Goal: Transaction & Acquisition: Purchase product/service

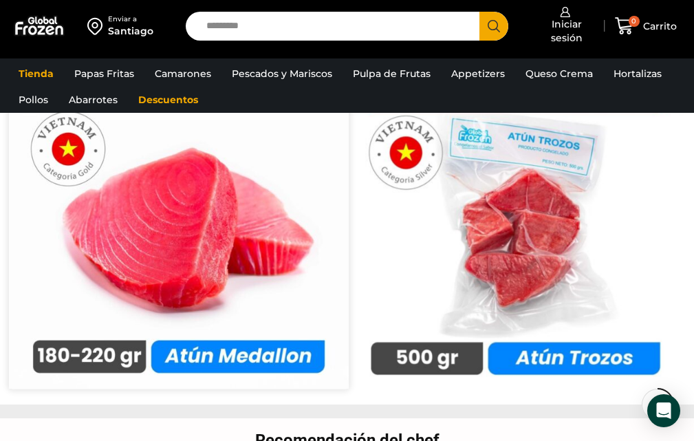
scroll to position [2131, 0]
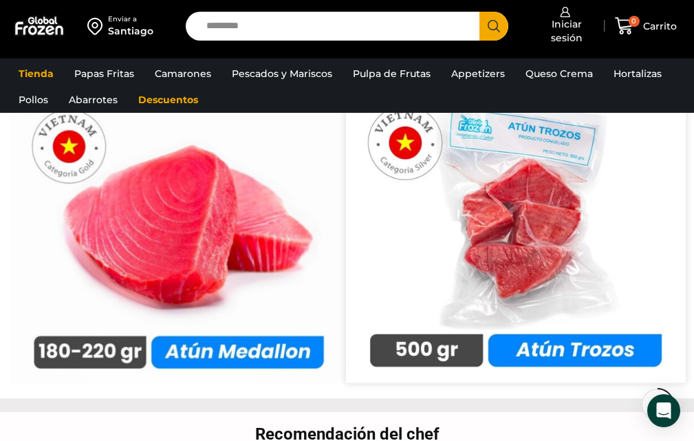
click at [496, 285] on img at bounding box center [515, 212] width 339 height 339
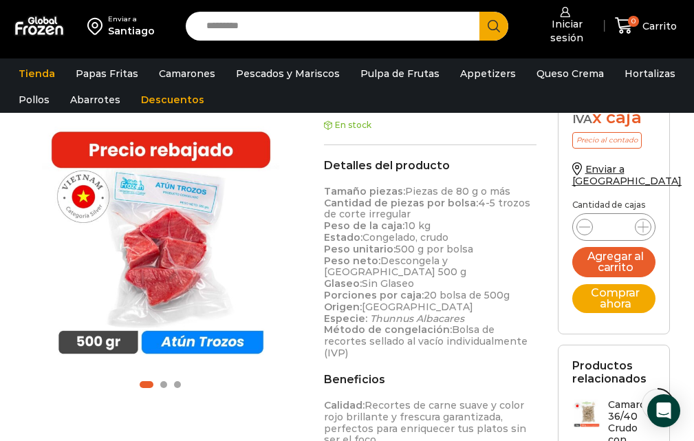
scroll to position [482, 0]
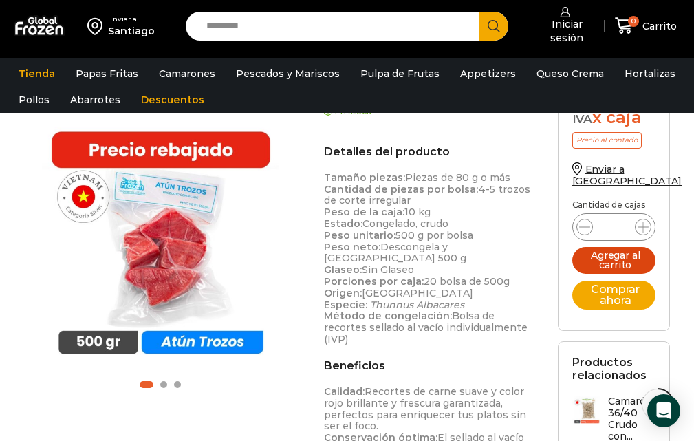
click at [613, 252] on button "Agregar al carrito" at bounding box center [614, 260] width 84 height 27
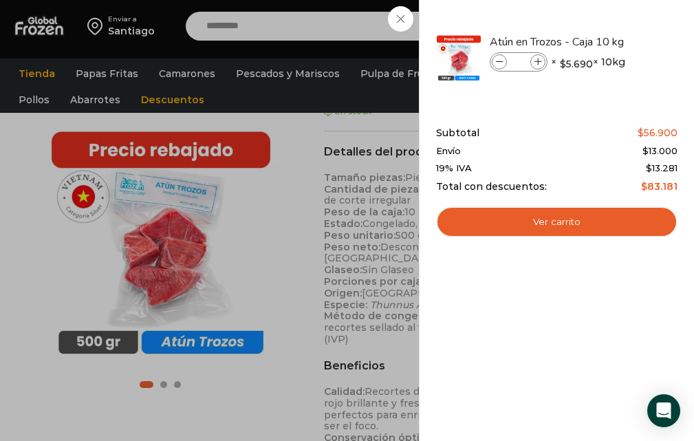
click at [611, 20] on div "1 Carrito 1 1 Shopping Cart *" at bounding box center [645, 26] width 69 height 32
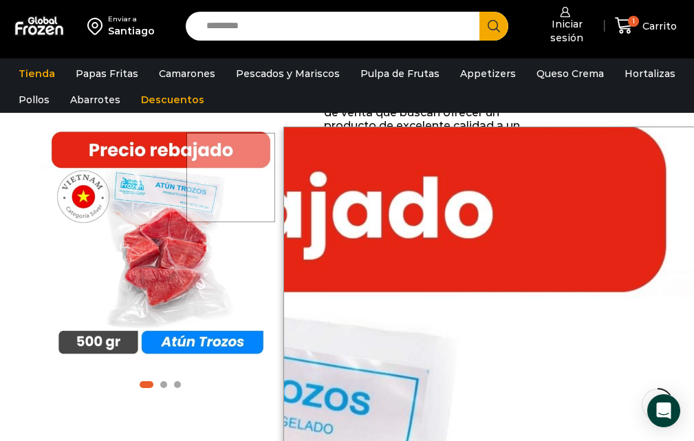
scroll to position [276, 0]
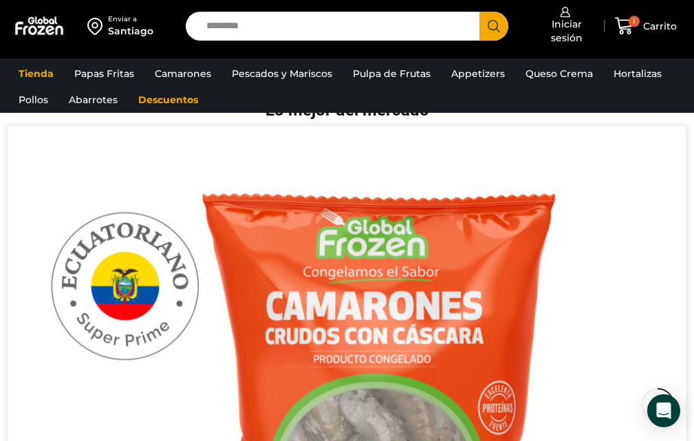
scroll to position [4705, 0]
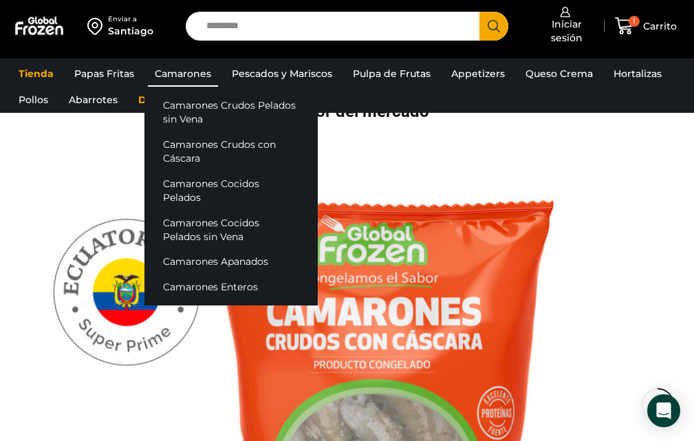
click at [170, 74] on link "Camarones" at bounding box center [183, 74] width 70 height 26
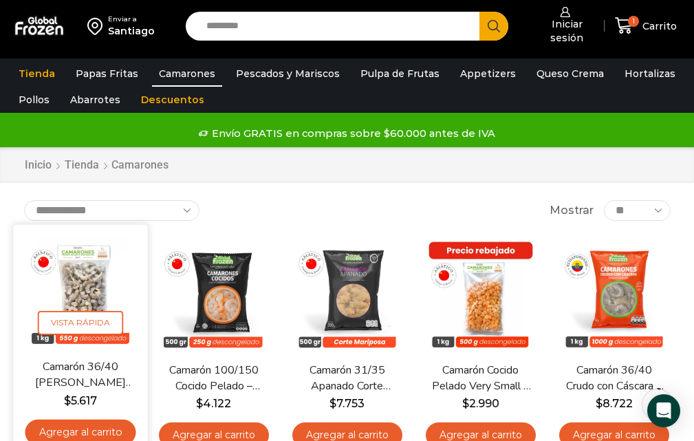
scroll to position [138, 0]
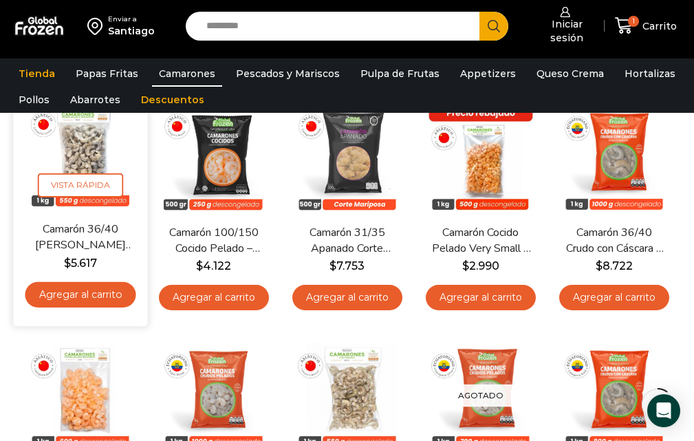
click at [76, 296] on link "Agregar al carrito" at bounding box center [80, 294] width 111 height 25
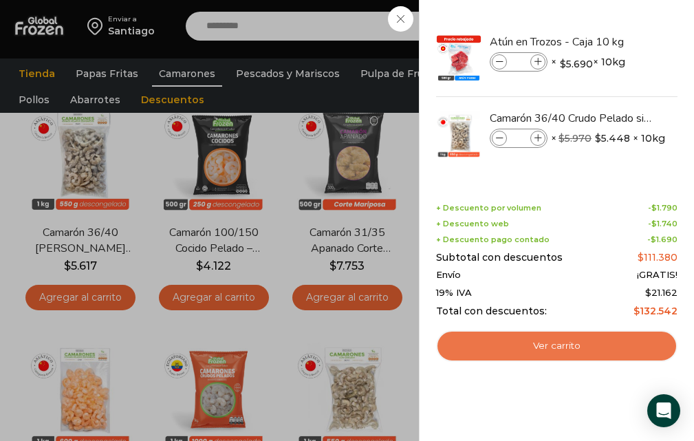
click at [547, 348] on link "Ver carrito" at bounding box center [556, 346] width 241 height 32
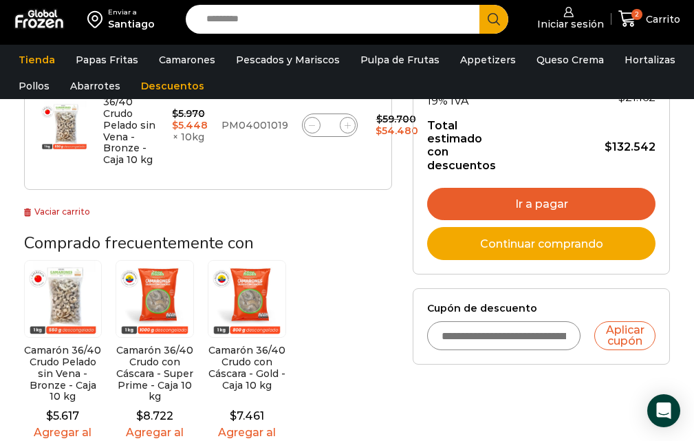
scroll to position [413, 0]
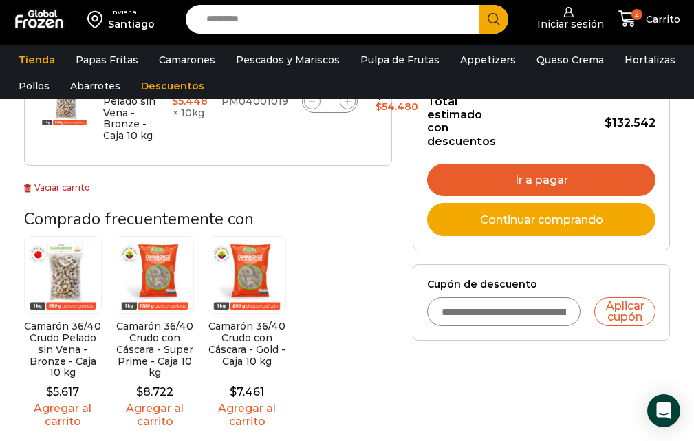
click at [479, 313] on input "Cupón de descuento" at bounding box center [503, 311] width 153 height 29
type input "******"
click at [632, 320] on button "Aplicar cupón" at bounding box center [625, 311] width 62 height 29
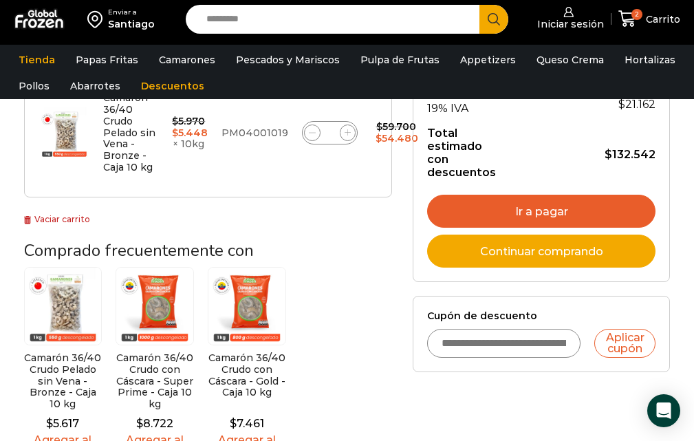
scroll to position [481, 0]
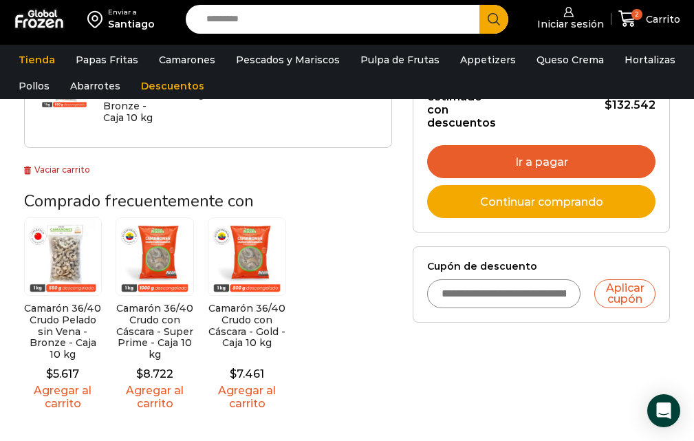
click at [488, 305] on input "Cupón de descuento" at bounding box center [503, 293] width 153 height 29
type input "******"
click at [604, 297] on button "Aplicar cupón" at bounding box center [625, 293] width 62 height 29
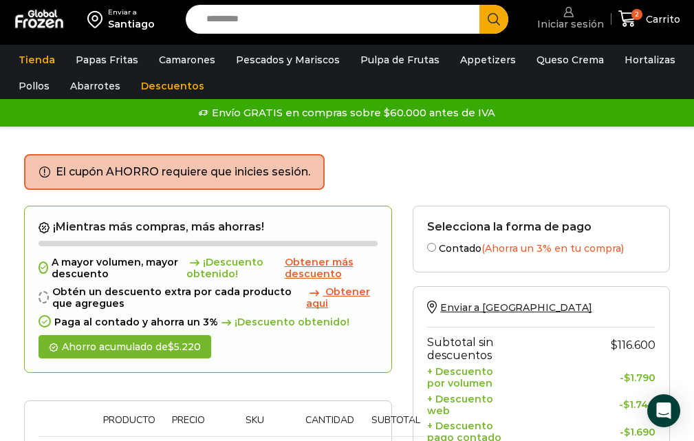
click at [580, 27] on span "Iniciar sesión" at bounding box center [569, 24] width 70 height 14
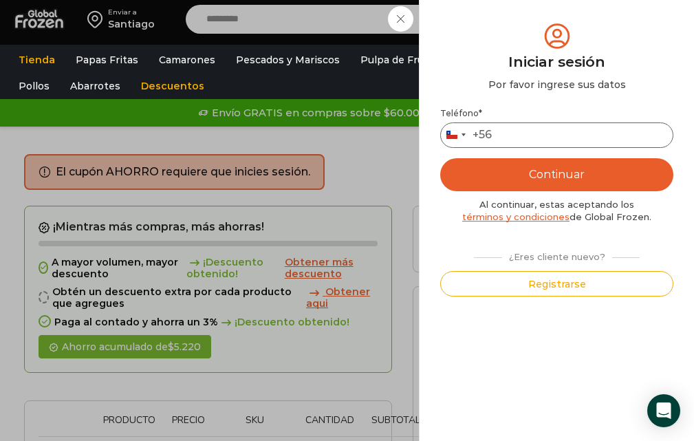
click at [531, 135] on input "Teléfono *" at bounding box center [556, 134] width 233 height 25
type input "*********"
click at [560, 182] on button "Continuar" at bounding box center [556, 174] width 233 height 33
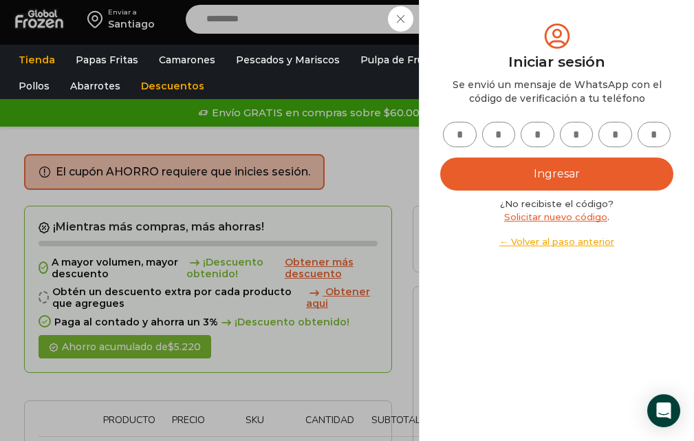
click at [460, 138] on input "text" at bounding box center [460, 134] width 34 height 25
type input "*"
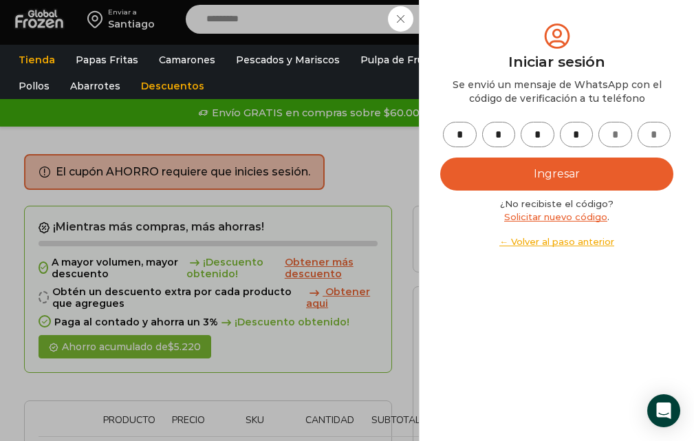
type input "*"
click at [569, 182] on button "Ingresar" at bounding box center [556, 173] width 233 height 33
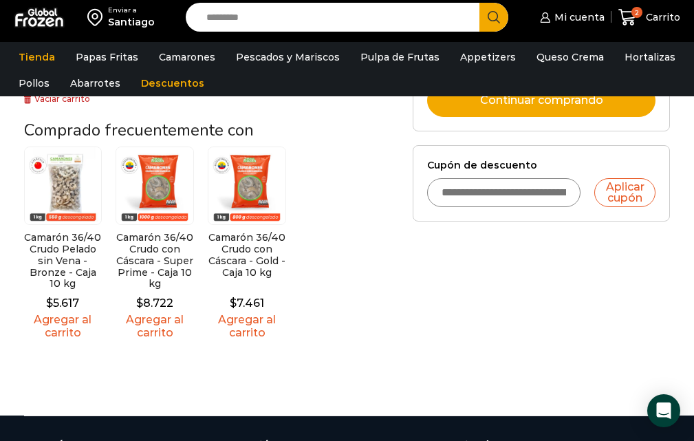
scroll to position [550, 0]
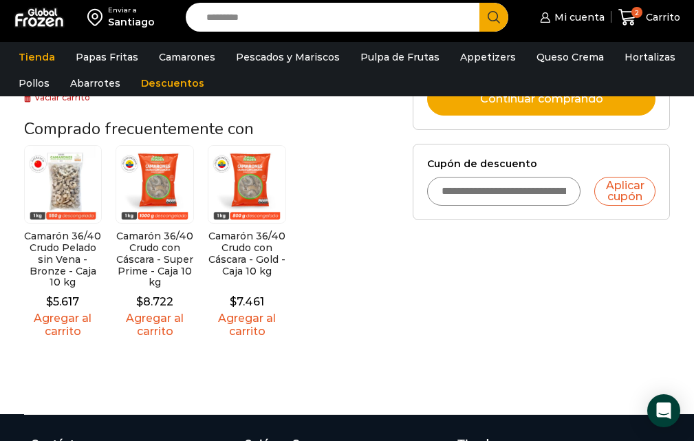
click at [501, 206] on input "Cupón de descuento" at bounding box center [503, 191] width 153 height 29
type input "******"
click at [637, 206] on button "Aplicar cupón" at bounding box center [625, 191] width 62 height 29
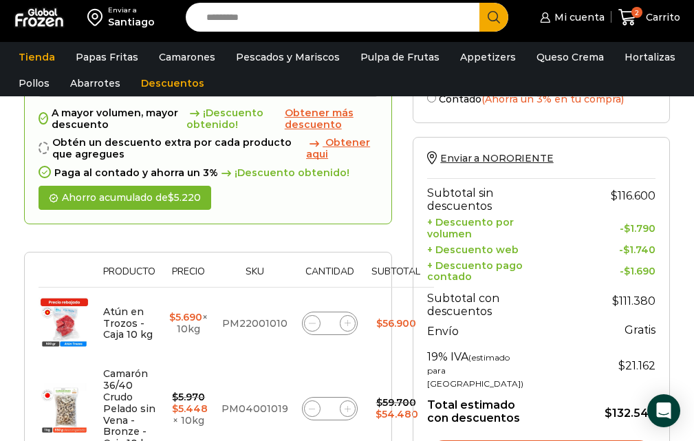
scroll to position [69, 0]
